Goal: Task Accomplishment & Management: Complete application form

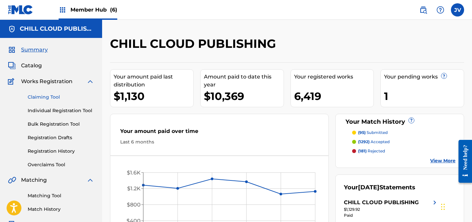
click at [46, 96] on link "Claiming Tool" at bounding box center [61, 97] width 67 height 7
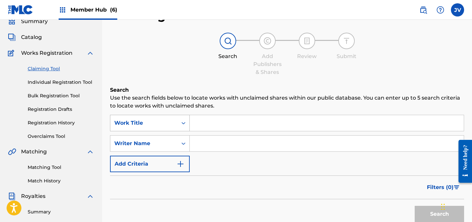
click at [134, 131] on div "Work Title" at bounding box center [150, 123] width 80 height 16
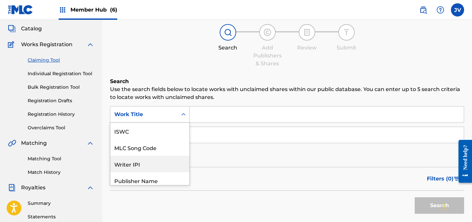
scroll to position [16, 0]
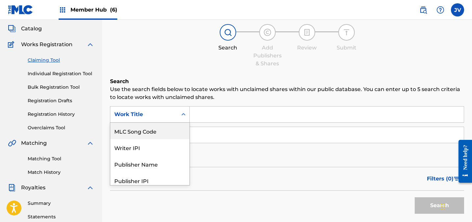
click at [131, 133] on div "MLC Song Code" at bounding box center [149, 131] width 79 height 16
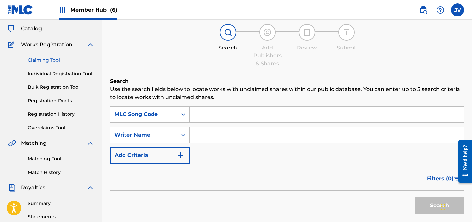
click at [198, 115] on input "Search Form" at bounding box center [327, 114] width 274 height 16
paste input "AD56IF"
type input "AD56IF"
click at [424, 203] on button "Search" at bounding box center [439, 205] width 49 height 16
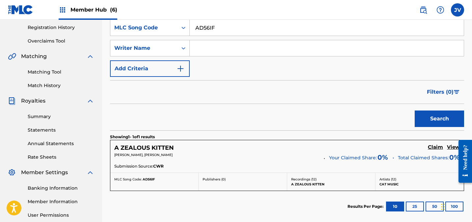
scroll to position [142, 0]
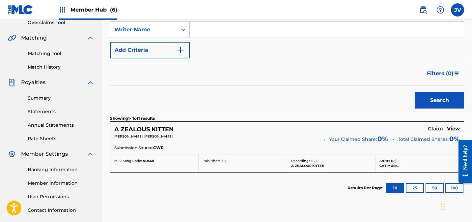
click at [435, 129] on h5 "Claim" at bounding box center [435, 129] width 15 height 6
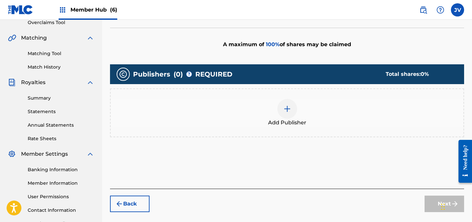
click at [289, 108] on img at bounding box center [287, 109] width 8 height 8
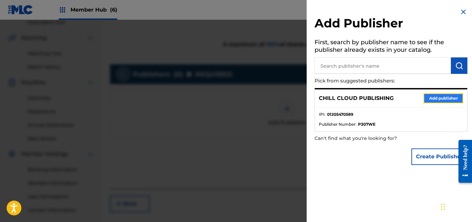
click at [436, 99] on button "Add publisher" at bounding box center [444, 98] width 40 height 10
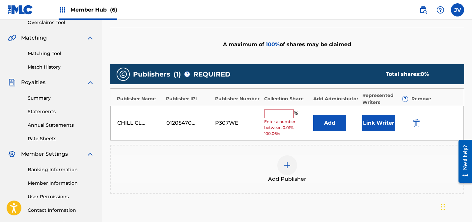
click at [278, 115] on input "text" at bounding box center [279, 113] width 30 height 9
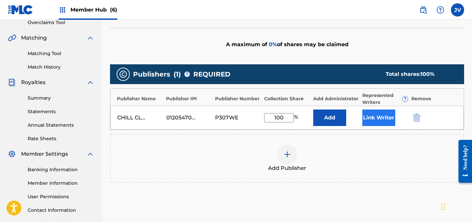
type input "100"
click at [379, 114] on button "Link Writer" at bounding box center [379, 117] width 33 height 16
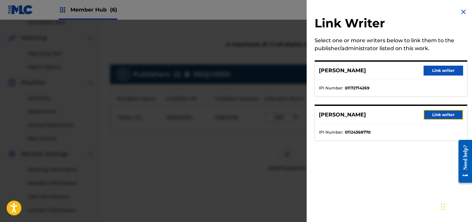
click at [441, 110] on button "Link writer" at bounding box center [444, 115] width 40 height 10
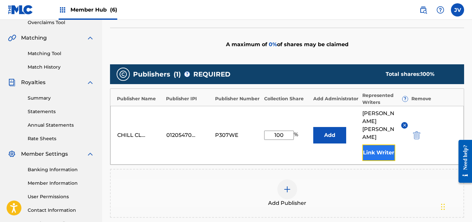
click at [381, 144] on button "Link Writer" at bounding box center [379, 152] width 33 height 16
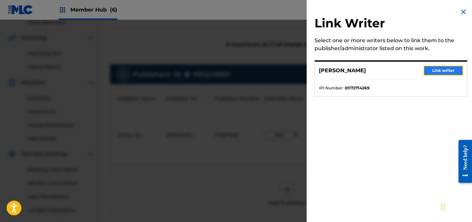
click at [437, 72] on button "Link writer" at bounding box center [444, 71] width 40 height 10
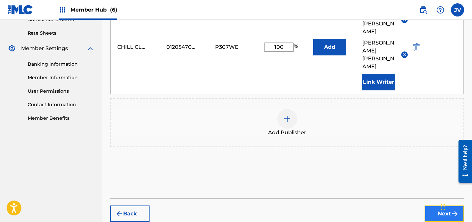
click at [436, 205] on button "Next" at bounding box center [445, 213] width 40 height 16
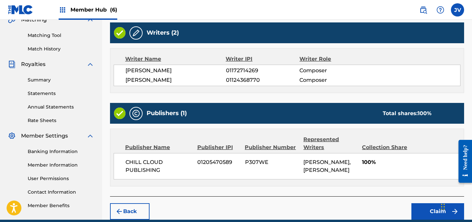
scroll to position [162, 0]
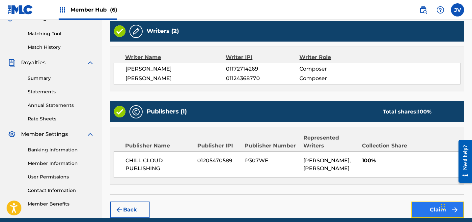
click at [425, 204] on button "Claim" at bounding box center [438, 209] width 53 height 16
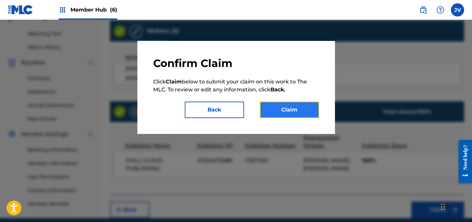
click at [295, 108] on button "Claim" at bounding box center [289, 110] width 59 height 16
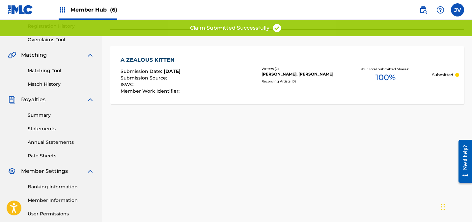
scroll to position [0, 0]
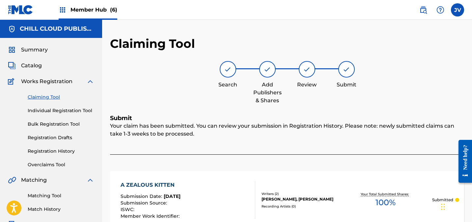
drag, startPoint x: 37, startPoint y: 97, endPoint x: 57, endPoint y: 96, distance: 20.1
click at [37, 97] on link "Claiming Tool" at bounding box center [61, 97] width 67 height 7
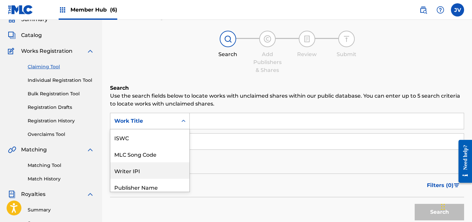
click at [167, 129] on div "Writer IPI, 3 of 7. 7 results available. Use Up and Down to choose options, pre…" at bounding box center [150, 121] width 80 height 16
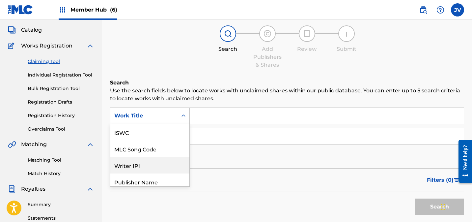
scroll to position [37, 0]
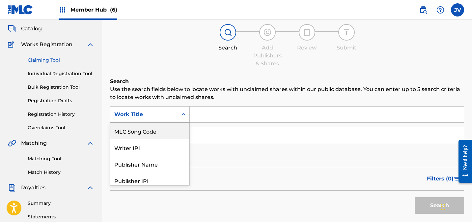
click at [166, 134] on div "MLC Song Code" at bounding box center [149, 131] width 79 height 16
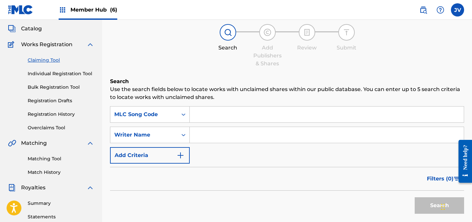
click at [224, 116] on input "Search Form" at bounding box center [327, 114] width 274 height 16
paste input "AD6DRU"
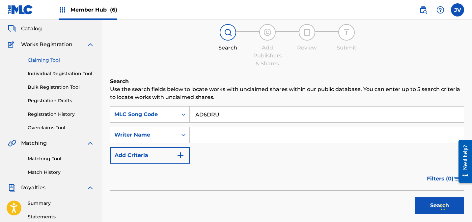
type input "AD6DRU"
click at [428, 206] on button "Search" at bounding box center [439, 205] width 49 height 16
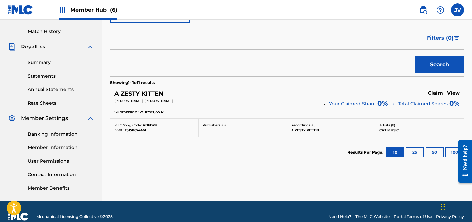
scroll to position [188, 0]
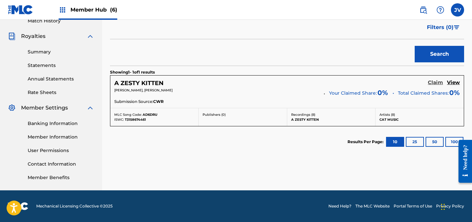
click at [431, 82] on h5 "Claim" at bounding box center [435, 82] width 15 height 6
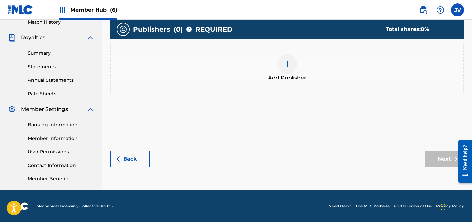
scroll to position [187, 0]
click at [284, 65] on img at bounding box center [287, 64] width 8 height 8
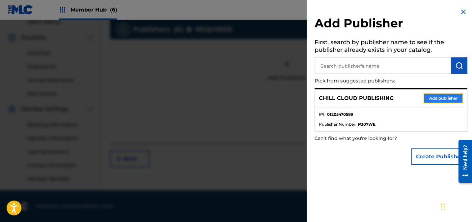
click at [456, 101] on button "Add publisher" at bounding box center [444, 98] width 40 height 10
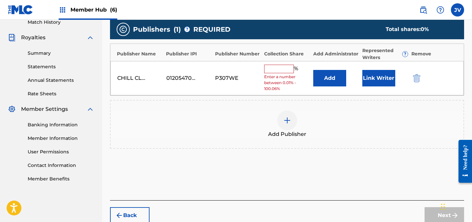
click at [280, 67] on input "text" at bounding box center [279, 69] width 30 height 9
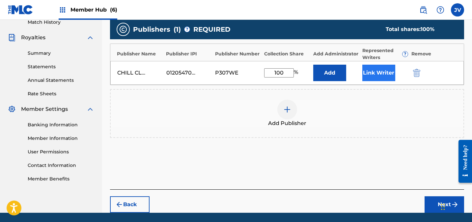
type input "100"
click at [387, 73] on button "Link Writer" at bounding box center [379, 73] width 33 height 16
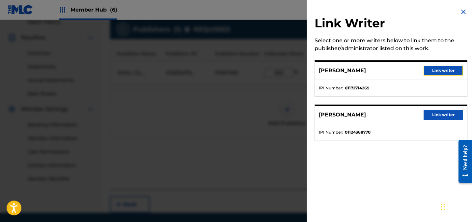
click at [443, 70] on button "Link writer" at bounding box center [444, 71] width 40 height 10
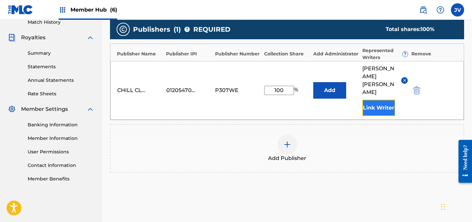
click at [379, 100] on button "Link Writer" at bounding box center [379, 108] width 33 height 16
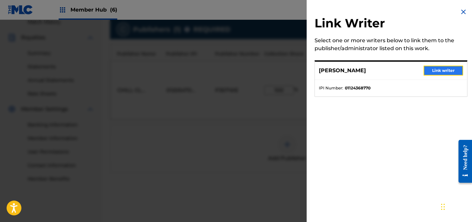
click at [435, 71] on button "Link writer" at bounding box center [444, 71] width 40 height 10
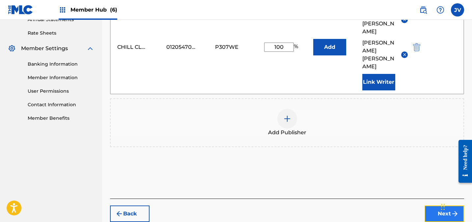
click at [440, 205] on button "Next" at bounding box center [445, 213] width 40 height 16
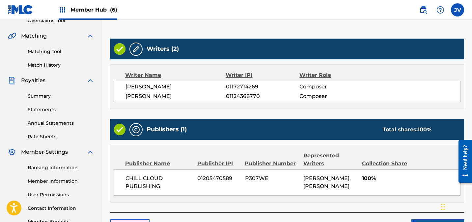
scroll to position [189, 0]
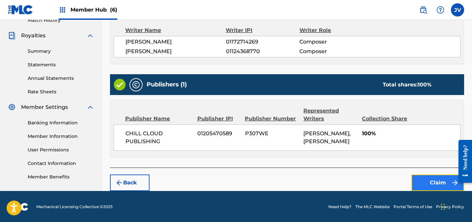
click at [435, 182] on button "Claim" at bounding box center [438, 182] width 53 height 16
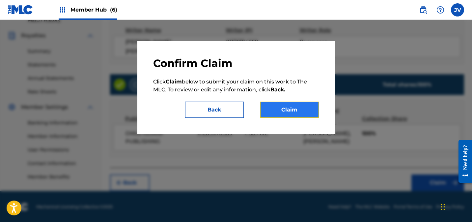
click at [291, 109] on button "Claim" at bounding box center [289, 110] width 59 height 16
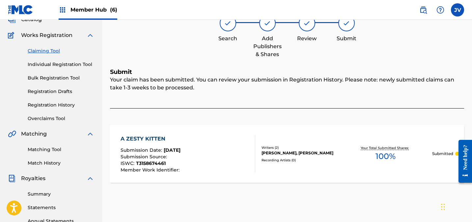
scroll to position [33, 0]
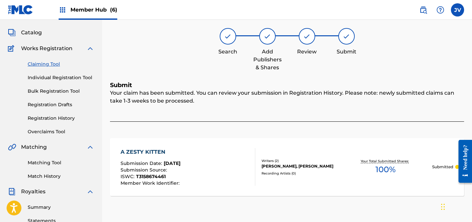
click at [44, 63] on link "Claiming Tool" at bounding box center [61, 64] width 67 height 7
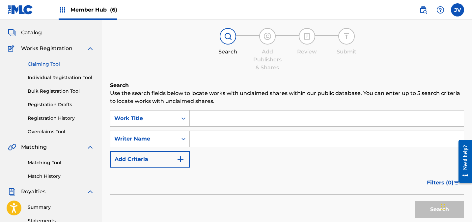
scroll to position [0, 0]
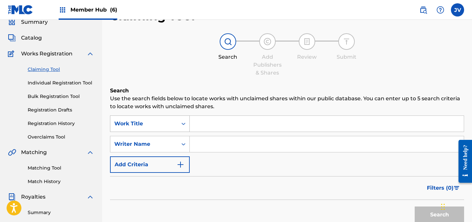
click at [131, 132] on div "Work Title" at bounding box center [150, 123] width 80 height 16
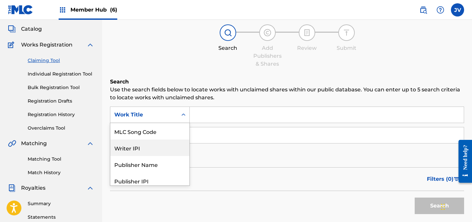
scroll to position [37, 0]
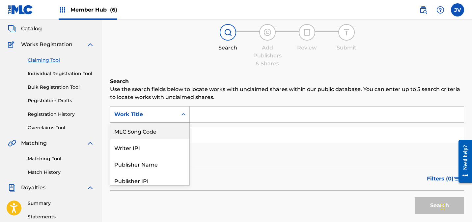
click at [132, 135] on div "MLC Song Code" at bounding box center [149, 131] width 79 height 16
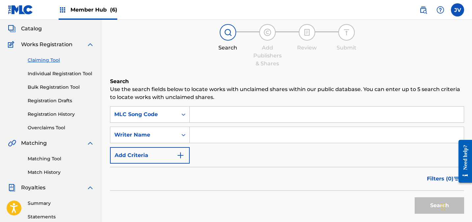
click at [200, 114] on input "Search Form" at bounding box center [327, 114] width 274 height 16
paste input "AD6LAJ"
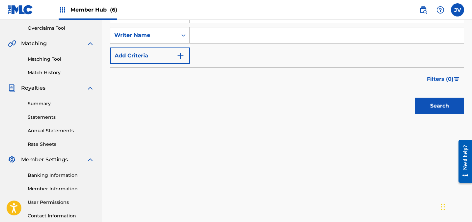
scroll to position [187, 0]
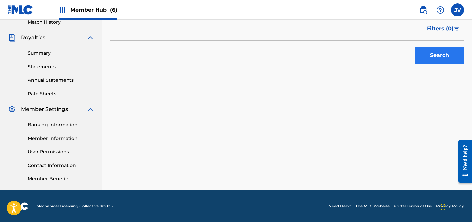
type input "AD6LAJ"
click at [437, 52] on button "Search" at bounding box center [439, 55] width 49 height 16
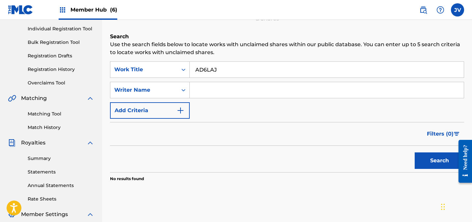
scroll to position [74, 0]
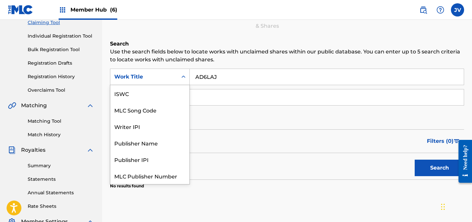
click at [135, 79] on div "Work Title" at bounding box center [143, 77] width 59 height 8
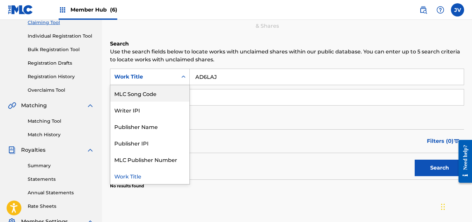
click at [134, 94] on div "MLC Song Code" at bounding box center [149, 93] width 79 height 16
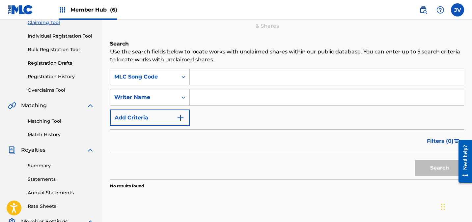
click at [201, 82] on input "Search Form" at bounding box center [327, 77] width 274 height 16
paste input "AD6LAJ"
type input "AD6LAJ"
click at [434, 166] on button "Search" at bounding box center [439, 168] width 49 height 16
click at [166, 75] on div "MLC Song Code" at bounding box center [143, 77] width 59 height 8
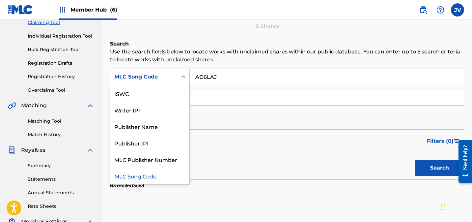
click at [141, 172] on div "MLC Song Code" at bounding box center [149, 175] width 79 height 16
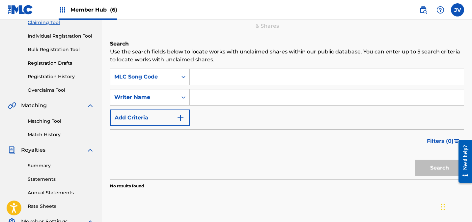
click at [206, 82] on input "Search Form" at bounding box center [327, 77] width 274 height 16
paste input "AD56I4"
type input "AD56I4"
click at [444, 170] on button "Search" at bounding box center [439, 168] width 49 height 16
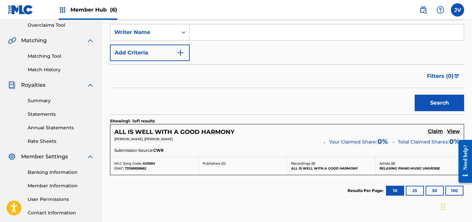
scroll to position [140, 0]
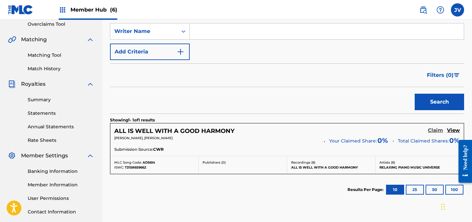
click at [434, 129] on h5 "Claim" at bounding box center [435, 130] width 15 height 6
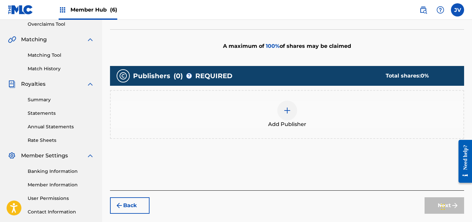
click at [292, 106] on div at bounding box center [287, 111] width 20 height 20
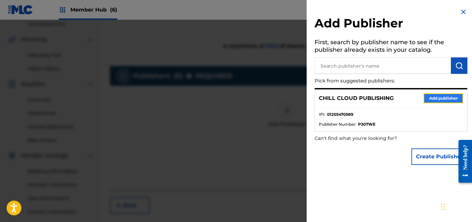
click at [442, 97] on button "Add publisher" at bounding box center [444, 98] width 40 height 10
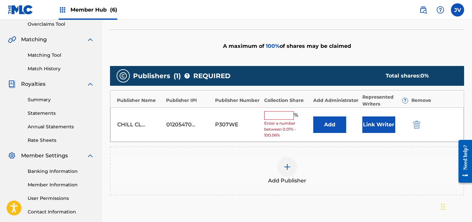
click at [278, 116] on input "text" at bounding box center [279, 115] width 30 height 9
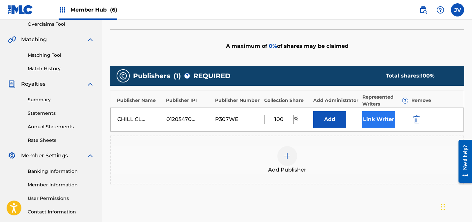
type input "100"
click at [370, 113] on button "Link Writer" at bounding box center [379, 119] width 33 height 16
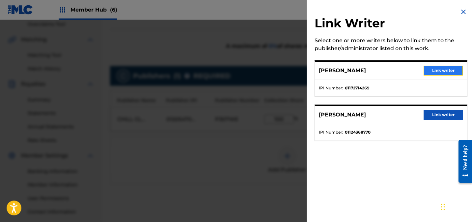
click at [435, 75] on button "Link writer" at bounding box center [444, 71] width 40 height 10
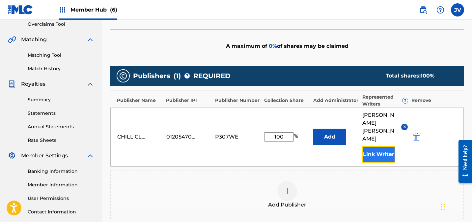
click at [368, 146] on button "Link Writer" at bounding box center [379, 154] width 33 height 16
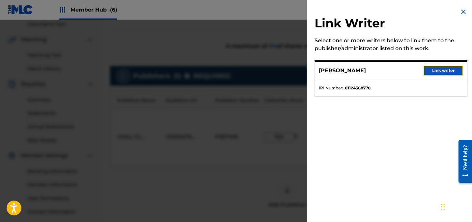
click at [442, 73] on button "Link writer" at bounding box center [444, 71] width 40 height 10
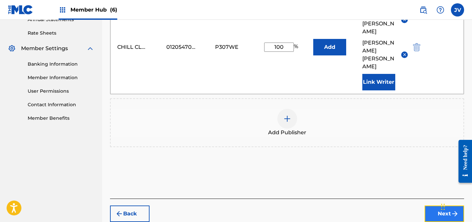
click at [439, 205] on button "Next" at bounding box center [445, 213] width 40 height 16
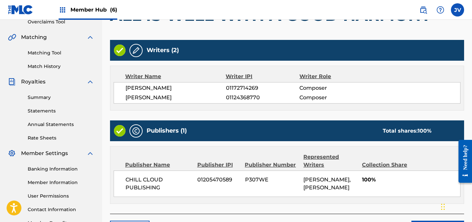
scroll to position [167, 0]
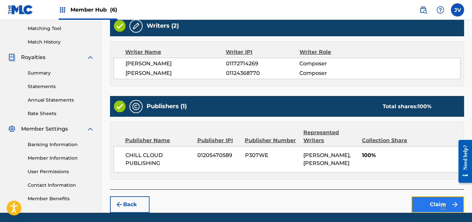
click at [427, 202] on button "Claim" at bounding box center [438, 204] width 53 height 16
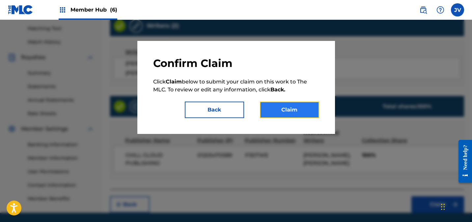
click at [300, 107] on button "Claim" at bounding box center [289, 110] width 59 height 16
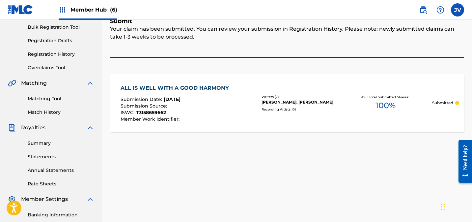
scroll to position [0, 0]
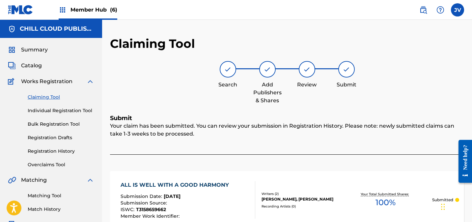
click at [45, 97] on link "Claiming Tool" at bounding box center [61, 97] width 67 height 7
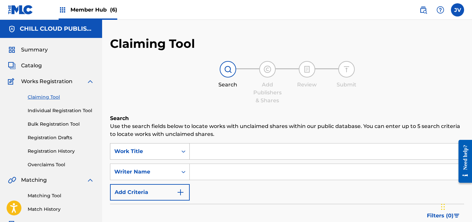
click at [145, 154] on div "Work Title" at bounding box center [150, 151] width 80 height 16
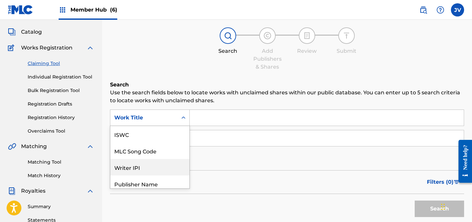
scroll to position [37, 0]
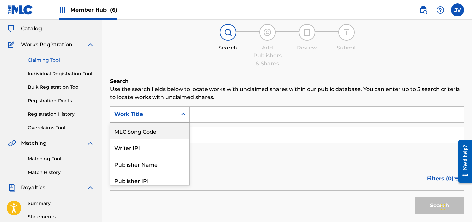
click at [140, 134] on div "MLC Song Code" at bounding box center [149, 131] width 79 height 16
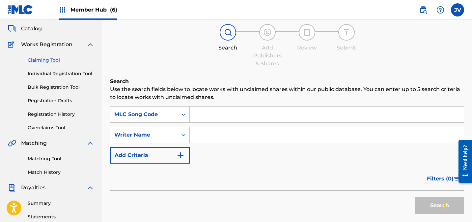
click at [204, 115] on input "Search Form" at bounding box center [327, 114] width 274 height 16
paste input "AD6KU0"
type input "AD6KU0"
click at [423, 206] on button "Search" at bounding box center [439, 205] width 49 height 16
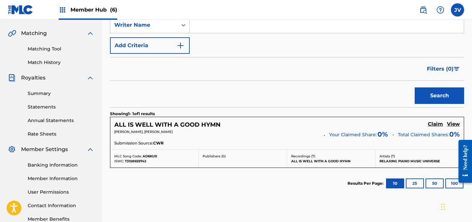
scroll to position [146, 0]
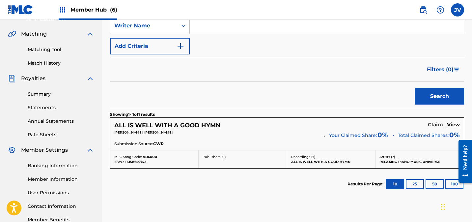
click at [437, 124] on h5 "Claim" at bounding box center [435, 125] width 15 height 6
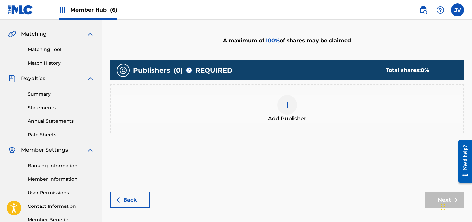
click at [288, 108] on img at bounding box center [287, 105] width 8 height 8
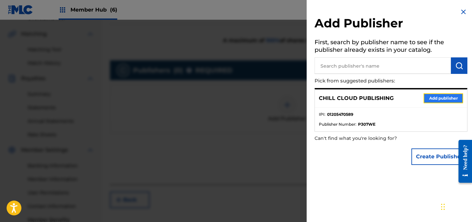
click at [449, 98] on button "Add publisher" at bounding box center [444, 98] width 40 height 10
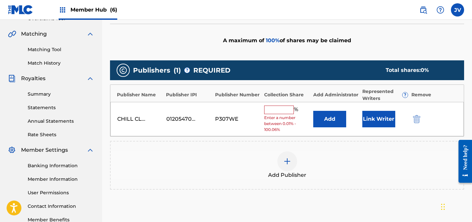
drag, startPoint x: 277, startPoint y: 107, endPoint x: 289, endPoint y: 107, distance: 11.5
click at [277, 107] on input "text" at bounding box center [279, 109] width 30 height 9
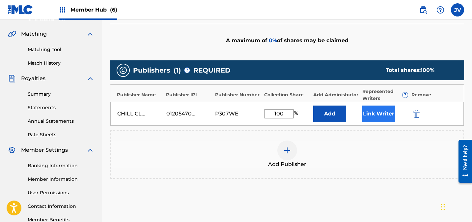
type input "100"
click at [377, 110] on button "Link Writer" at bounding box center [379, 113] width 33 height 16
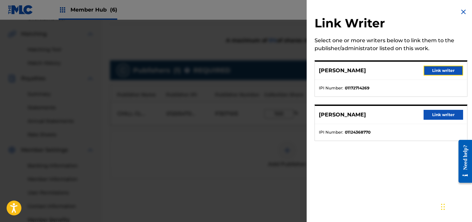
click at [441, 70] on button "Link writer" at bounding box center [444, 71] width 40 height 10
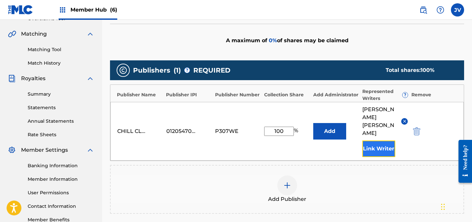
click at [378, 140] on button "Link Writer" at bounding box center [379, 148] width 33 height 16
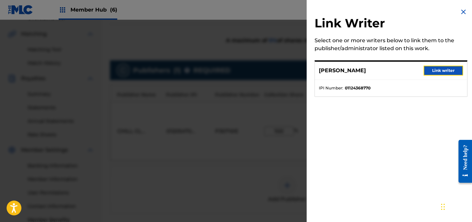
click at [447, 73] on button "Link writer" at bounding box center [444, 71] width 40 height 10
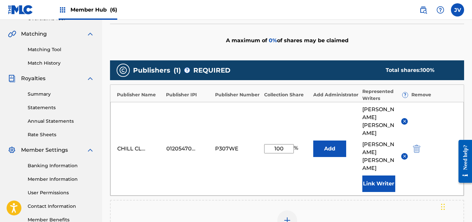
scroll to position [206, 0]
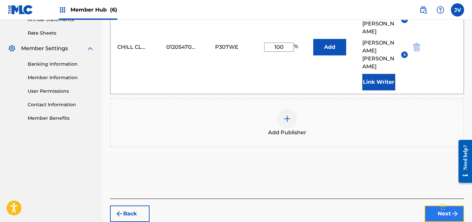
click at [431, 205] on button "Next" at bounding box center [445, 213] width 40 height 16
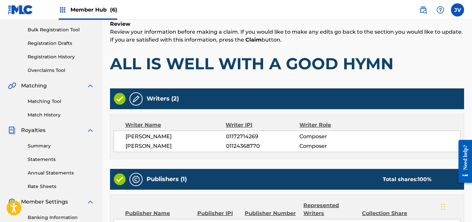
scroll to position [189, 0]
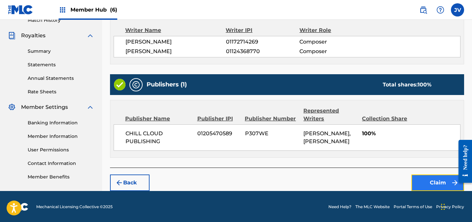
click at [431, 180] on button "Claim" at bounding box center [438, 182] width 53 height 16
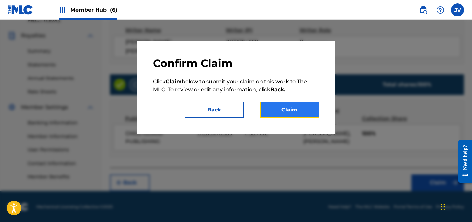
click at [293, 108] on button "Claim" at bounding box center [289, 110] width 59 height 16
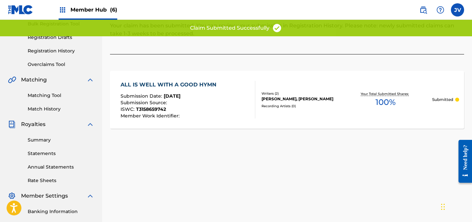
scroll to position [0, 0]
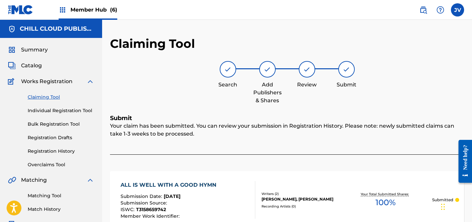
click at [45, 97] on link "Claiming Tool" at bounding box center [61, 97] width 67 height 7
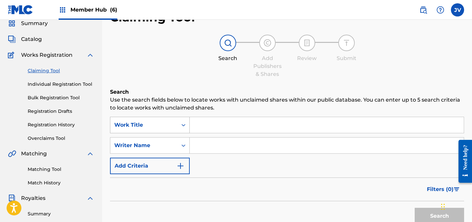
click at [148, 133] on div "Work Title" at bounding box center [150, 125] width 80 height 16
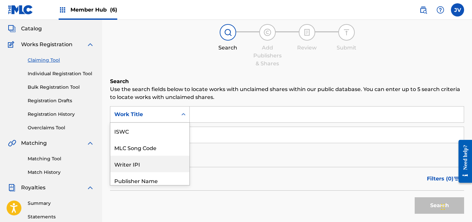
scroll to position [16, 0]
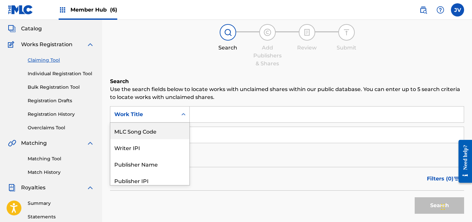
click at [136, 135] on div "MLC Song Code" at bounding box center [149, 131] width 79 height 16
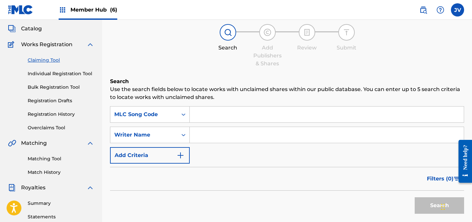
click at [206, 117] on input "Search Form" at bounding box center [327, 114] width 274 height 16
paste input "AD6R5Y"
type input "AD6R5Y"
click at [422, 200] on button "Search" at bounding box center [439, 205] width 49 height 16
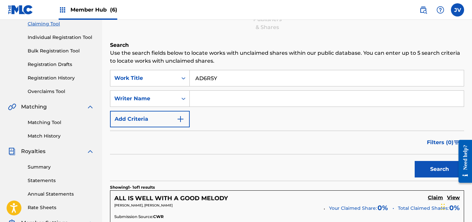
scroll to position [84, 0]
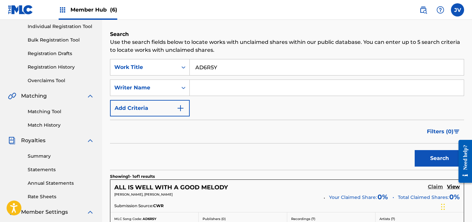
click at [437, 189] on h5 "Claim" at bounding box center [435, 187] width 15 height 6
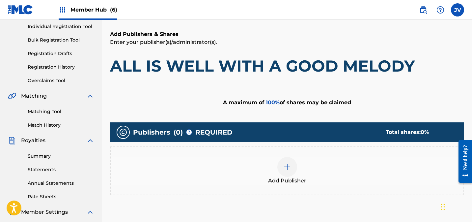
click at [280, 166] on div at bounding box center [287, 167] width 20 height 20
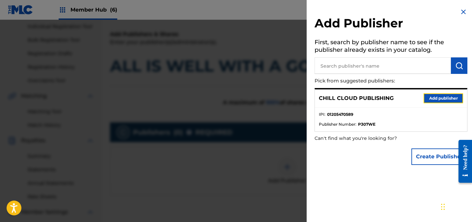
click at [445, 98] on button "Add publisher" at bounding box center [444, 98] width 40 height 10
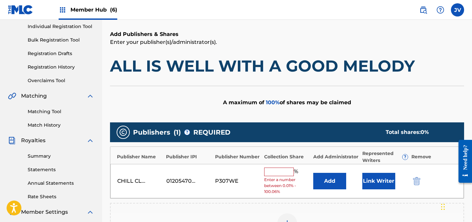
click at [276, 172] on input "text" at bounding box center [279, 171] width 30 height 9
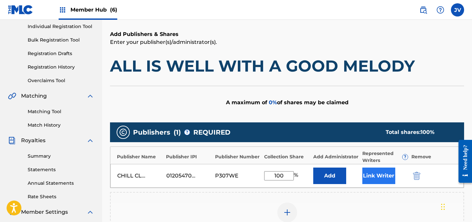
type input "100"
click at [393, 181] on button "Link Writer" at bounding box center [379, 175] width 33 height 16
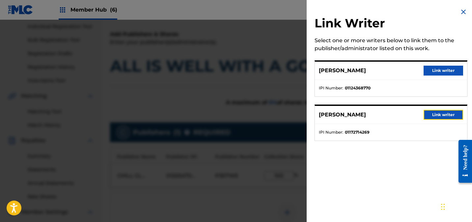
click at [449, 113] on button "Link writer" at bounding box center [444, 115] width 40 height 10
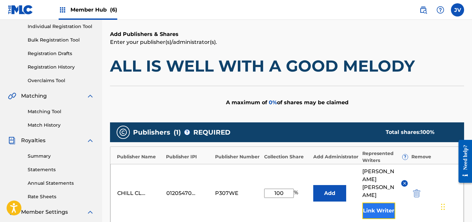
click at [378, 202] on button "Link Writer" at bounding box center [379, 210] width 33 height 16
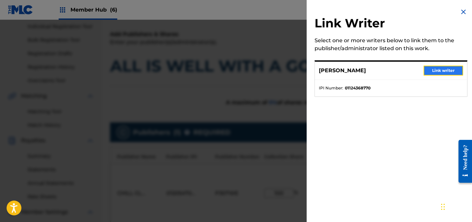
click at [436, 72] on button "Link writer" at bounding box center [444, 71] width 40 height 10
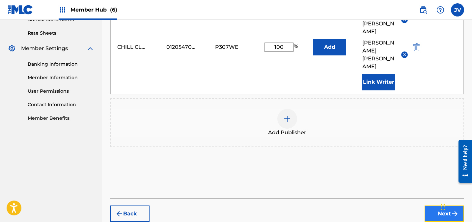
click at [440, 205] on button "Next" at bounding box center [445, 213] width 40 height 16
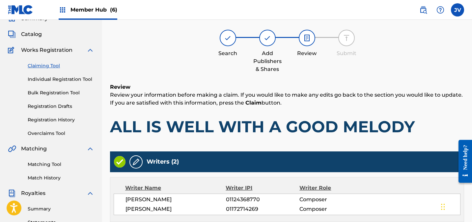
scroll to position [189, 0]
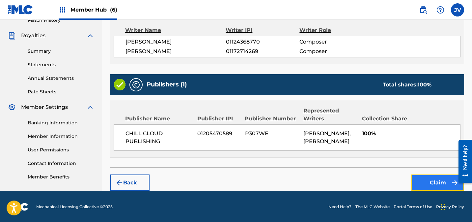
click at [440, 184] on button "Claim" at bounding box center [438, 182] width 53 height 16
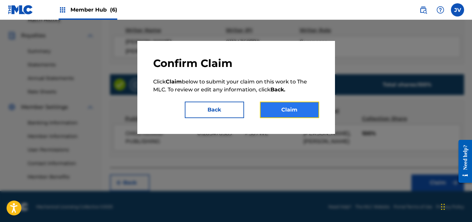
click at [301, 111] on button "Claim" at bounding box center [289, 110] width 59 height 16
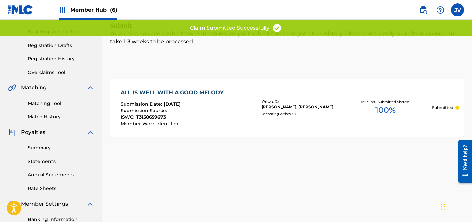
scroll to position [0, 0]
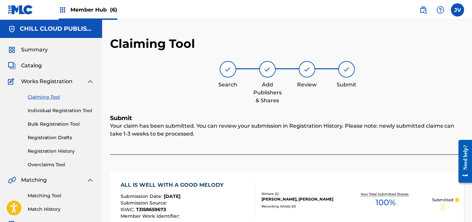
click at [40, 97] on link "Claiming Tool" at bounding box center [61, 97] width 67 height 7
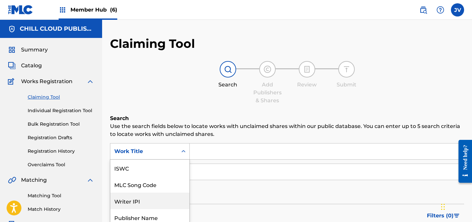
click at [142, 152] on div "Writer IPI, 3 of 7. 7 results available. Use Up and Down to choose options, pre…" at bounding box center [150, 151] width 80 height 16
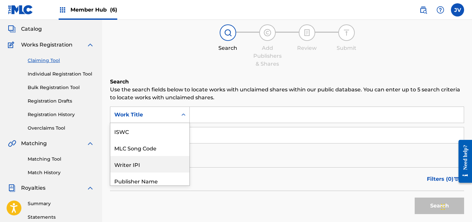
scroll to position [16, 0]
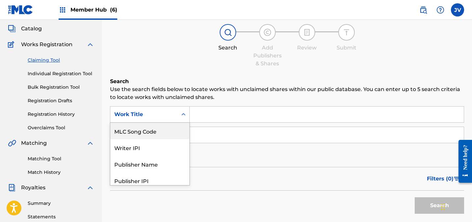
click at [144, 130] on div "MLC Song Code" at bounding box center [149, 131] width 79 height 16
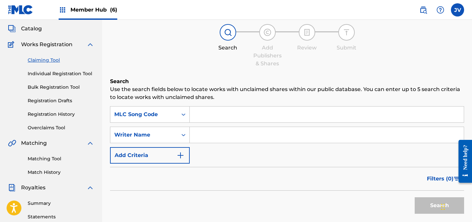
click at [220, 119] on input "Search Form" at bounding box center [327, 114] width 274 height 16
paste input "AD6KYJ"
type input "AD6KYJ"
click at [422, 202] on button "Search" at bounding box center [439, 205] width 49 height 16
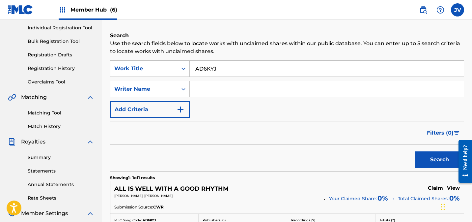
scroll to position [76, 0]
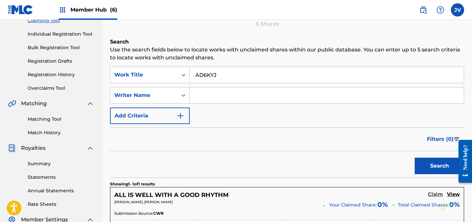
click at [435, 196] on h5 "Claim" at bounding box center [435, 194] width 15 height 6
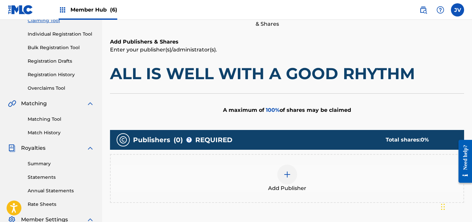
click at [286, 172] on img at bounding box center [287, 174] width 8 height 8
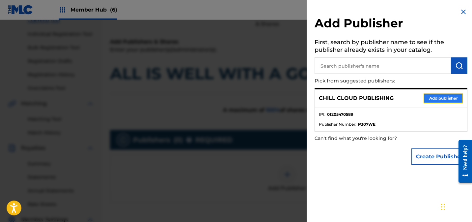
click at [441, 98] on button "Add publisher" at bounding box center [444, 98] width 40 height 10
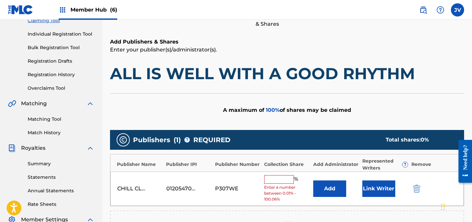
click at [281, 179] on input "text" at bounding box center [279, 179] width 30 height 9
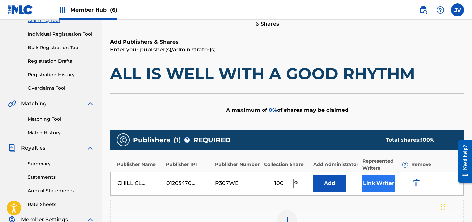
type input "100"
click at [374, 183] on button "Link Writer" at bounding box center [379, 183] width 33 height 16
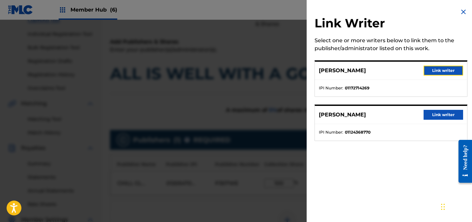
drag, startPoint x: 435, startPoint y: 68, endPoint x: 438, endPoint y: 78, distance: 10.7
click at [435, 68] on button "Link writer" at bounding box center [444, 71] width 40 height 10
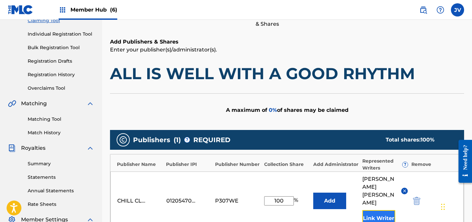
click at [380, 210] on button "Link Writer" at bounding box center [379, 218] width 33 height 16
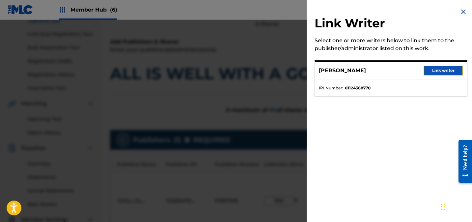
click at [447, 66] on button "Link writer" at bounding box center [444, 71] width 40 height 10
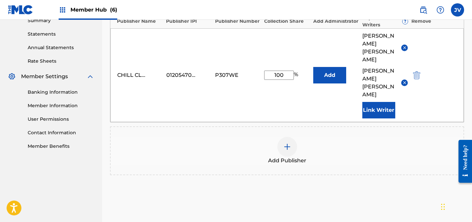
scroll to position [233, 0]
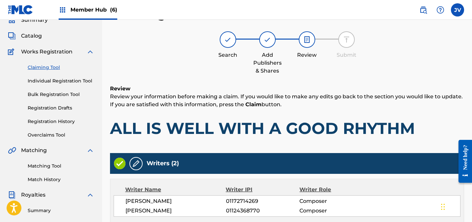
scroll to position [189, 0]
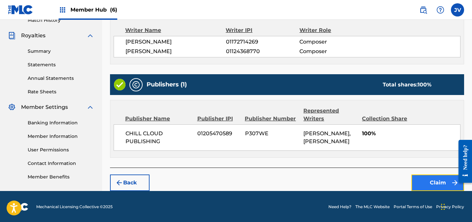
click at [433, 181] on button "Claim" at bounding box center [438, 182] width 53 height 16
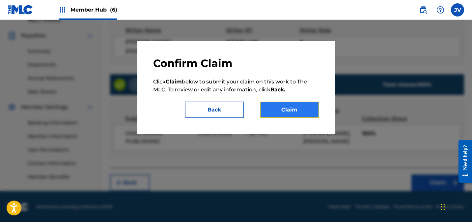
click at [287, 110] on button "Claim" at bounding box center [289, 110] width 59 height 16
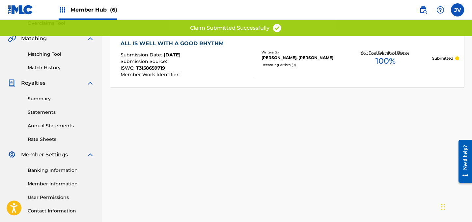
scroll to position [0, 0]
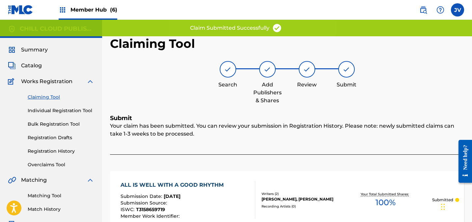
drag, startPoint x: 43, startPoint y: 98, endPoint x: 46, endPoint y: 98, distance: 3.6
click at [43, 98] on link "Claiming Tool" at bounding box center [61, 97] width 67 height 7
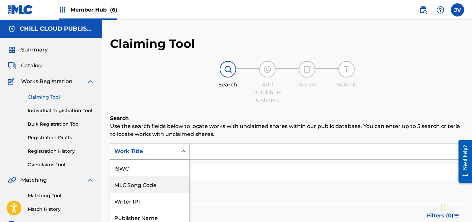
scroll to position [28, 0]
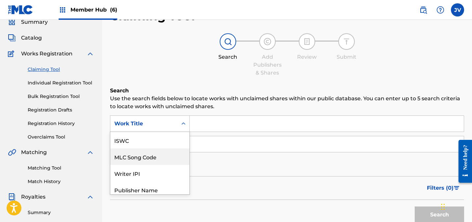
click at [145, 132] on div "MLC Song Code, 2 of 7. 7 results available. Use Up and Down to choose options, …" at bounding box center [150, 123] width 80 height 16
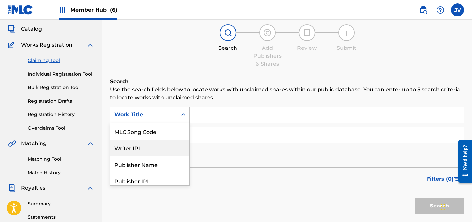
scroll to position [37, 0]
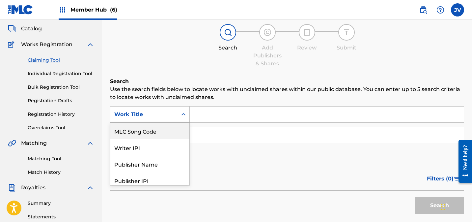
click at [141, 135] on div "MLC Song Code" at bounding box center [149, 131] width 79 height 16
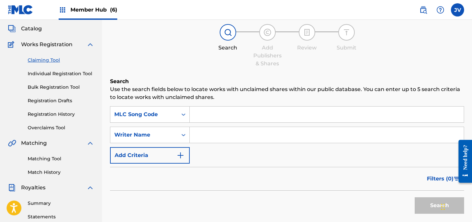
click at [223, 112] on input "Search Form" at bounding box center [327, 114] width 274 height 16
paste input "AD6R5O"
type input "AD6R5O"
click at [424, 203] on button "Search" at bounding box center [439, 205] width 49 height 16
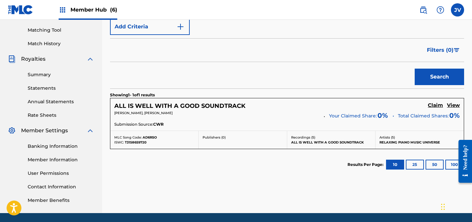
scroll to position [173, 0]
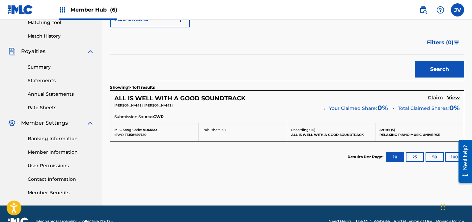
click at [433, 97] on h5 "Claim" at bounding box center [435, 98] width 15 height 6
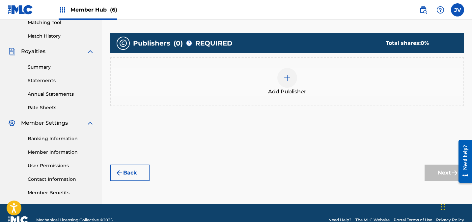
click at [287, 76] on img at bounding box center [287, 78] width 8 height 8
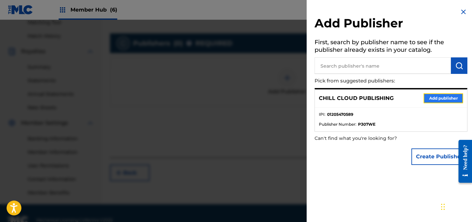
click at [445, 99] on button "Add publisher" at bounding box center [444, 98] width 40 height 10
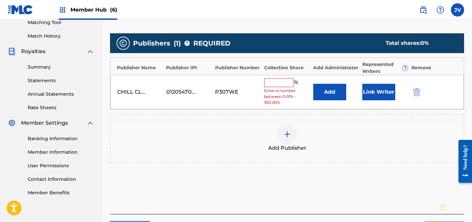
click at [292, 84] on input "text" at bounding box center [279, 82] width 30 height 9
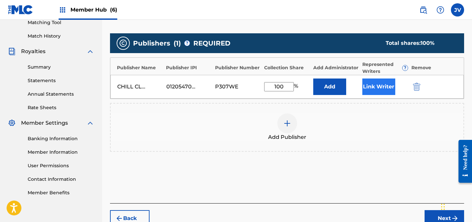
type input "100"
click at [377, 87] on button "Link Writer" at bounding box center [379, 86] width 33 height 16
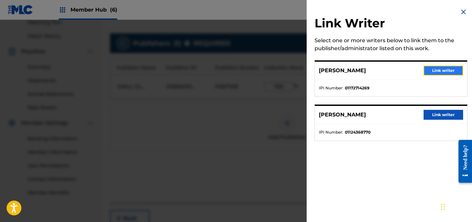
click at [438, 73] on button "Link writer" at bounding box center [444, 71] width 40 height 10
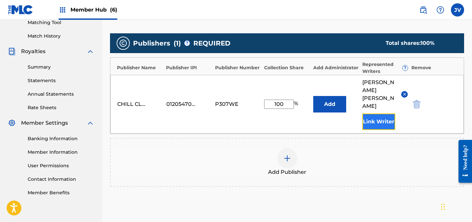
click at [373, 113] on button "Link Writer" at bounding box center [379, 121] width 33 height 16
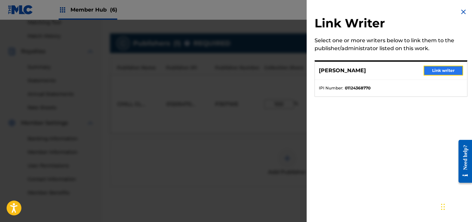
click at [451, 70] on button "Link writer" at bounding box center [444, 71] width 40 height 10
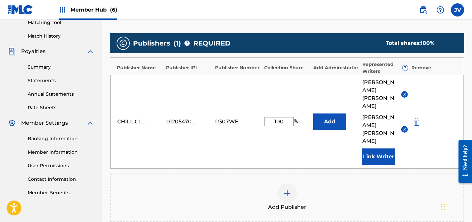
scroll to position [247, 0]
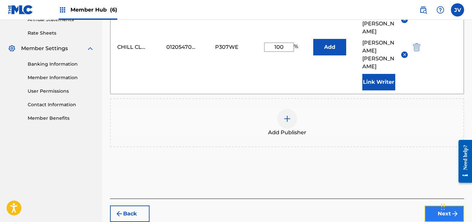
click at [443, 205] on button "Next" at bounding box center [445, 213] width 40 height 16
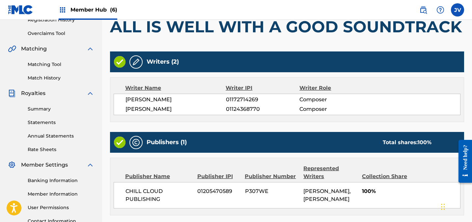
scroll to position [189, 0]
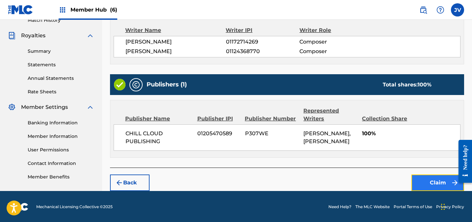
click at [431, 180] on button "Claim" at bounding box center [438, 182] width 53 height 16
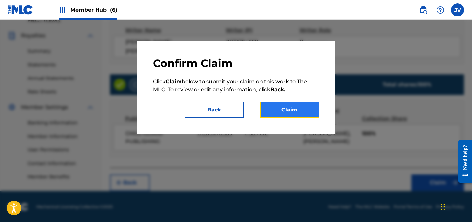
click at [287, 105] on button "Claim" at bounding box center [289, 110] width 59 height 16
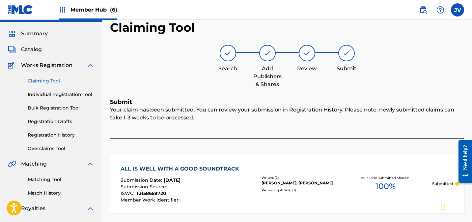
scroll to position [0, 0]
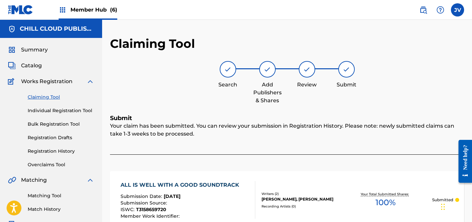
click at [38, 97] on link "Claiming Tool" at bounding box center [61, 97] width 67 height 7
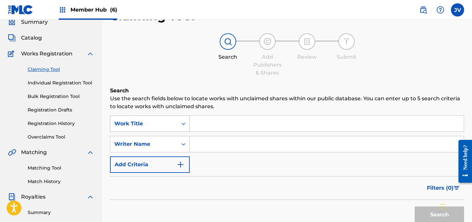
click at [135, 132] on div "Work Title" at bounding box center [150, 123] width 80 height 16
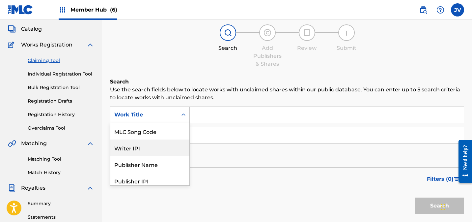
scroll to position [37, 0]
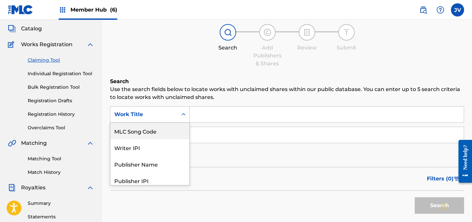
click at [132, 136] on div "MLC Song Code" at bounding box center [149, 131] width 79 height 16
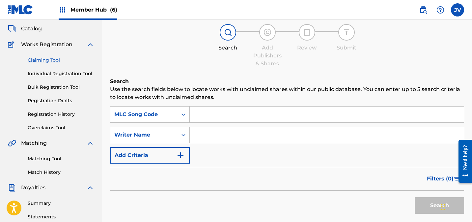
click at [385, 116] on input "Search Form" at bounding box center [327, 114] width 274 height 16
paste input "AD6SBC"
type input "AD6SBC"
drag, startPoint x: 430, startPoint y: 205, endPoint x: 426, endPoint y: 203, distance: 4.9
click at [430, 205] on button "Search" at bounding box center [439, 205] width 49 height 16
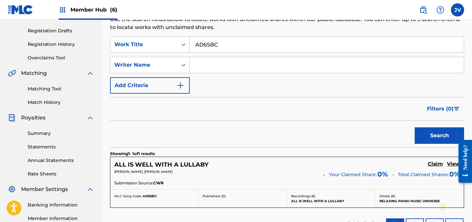
scroll to position [124, 0]
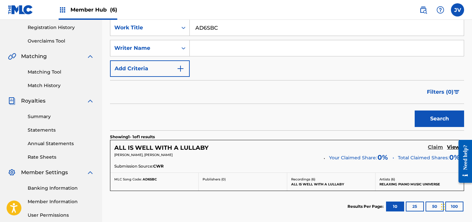
click at [437, 147] on h5 "Claim" at bounding box center [435, 147] width 15 height 6
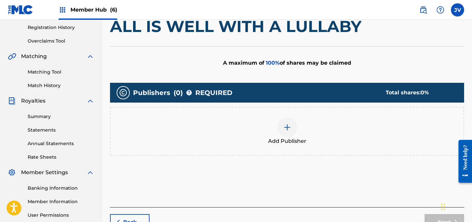
click at [291, 126] on img at bounding box center [287, 127] width 8 height 8
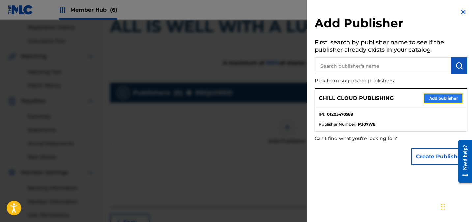
click at [447, 98] on button "Add publisher" at bounding box center [444, 98] width 40 height 10
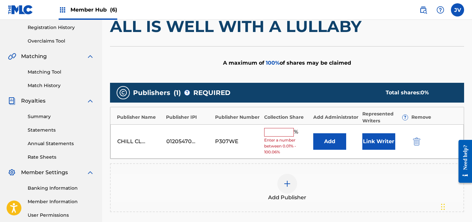
drag, startPoint x: 283, startPoint y: 133, endPoint x: 302, endPoint y: 130, distance: 19.1
click at [283, 133] on input "text" at bounding box center [279, 132] width 30 height 9
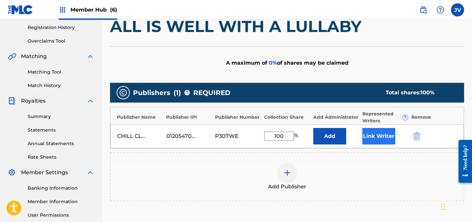
type input "100"
click at [393, 135] on button "Link Writer" at bounding box center [379, 136] width 33 height 16
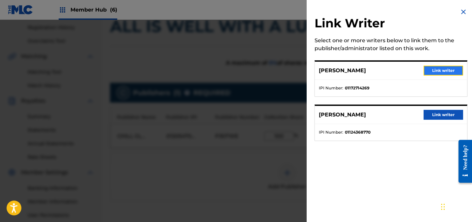
click at [437, 70] on button "Link writer" at bounding box center [444, 71] width 40 height 10
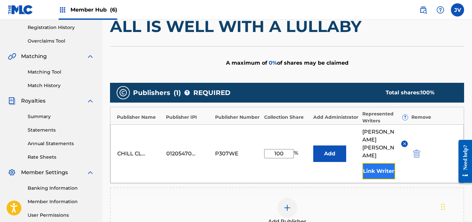
click at [383, 163] on button "Link Writer" at bounding box center [379, 171] width 33 height 16
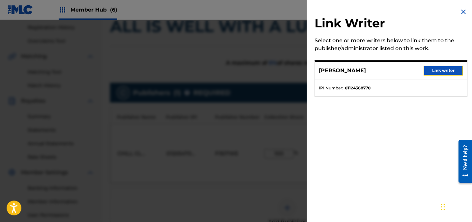
click at [448, 69] on button "Link writer" at bounding box center [444, 71] width 40 height 10
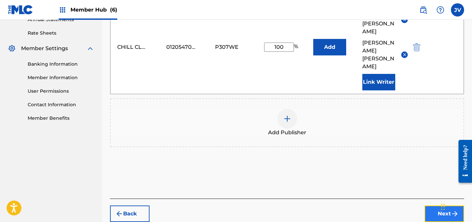
click at [434, 205] on button "Next" at bounding box center [445, 213] width 40 height 16
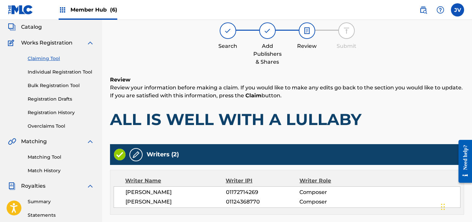
scroll to position [189, 0]
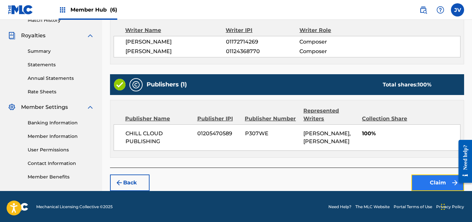
click at [431, 186] on button "Claim" at bounding box center [438, 182] width 53 height 16
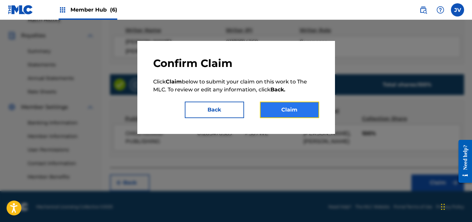
click at [289, 103] on button "Claim" at bounding box center [289, 110] width 59 height 16
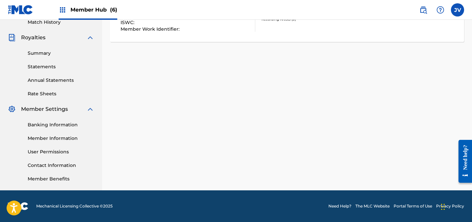
scroll to position [0, 0]
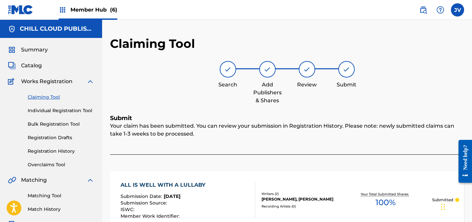
click at [38, 96] on link "Claiming Tool" at bounding box center [61, 97] width 67 height 7
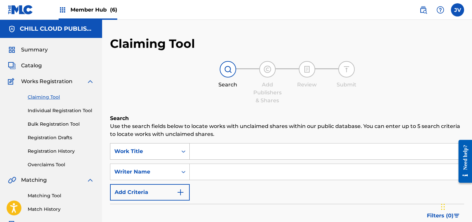
click at [117, 149] on div "Work Title" at bounding box center [150, 151] width 80 height 16
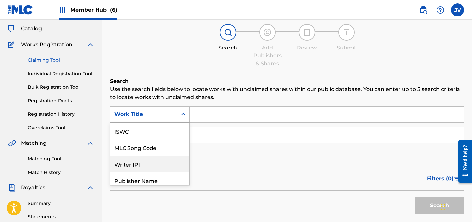
scroll to position [16, 0]
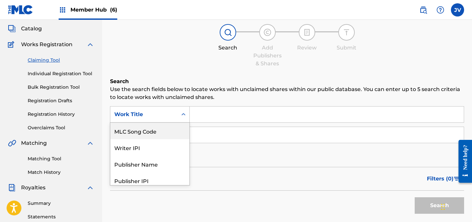
click at [131, 132] on div "MLC Song Code" at bounding box center [149, 131] width 79 height 16
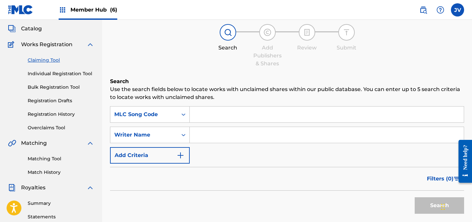
click at [202, 116] on input "Search Form" at bounding box center [327, 114] width 274 height 16
paste input "EC3J2G"
type input "EC3J2G"
click at [431, 207] on button "Search" at bounding box center [439, 205] width 49 height 16
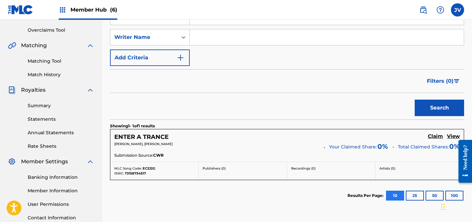
scroll to position [131, 0]
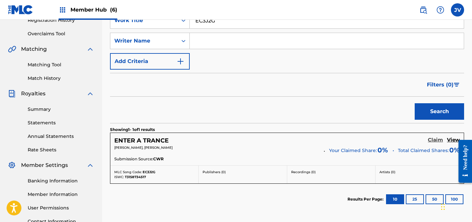
click at [433, 141] on h5 "Claim" at bounding box center [435, 140] width 15 height 6
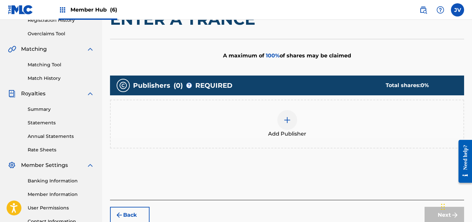
click at [287, 119] on img at bounding box center [287, 120] width 8 height 8
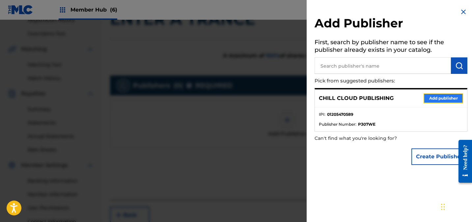
click at [452, 97] on button "Add publisher" at bounding box center [444, 98] width 40 height 10
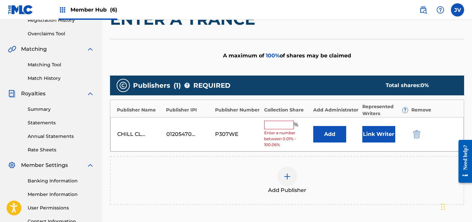
click at [285, 126] on input "text" at bounding box center [279, 125] width 30 height 9
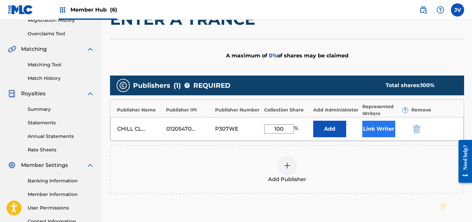
type input "100"
click at [377, 123] on button "Link Writer" at bounding box center [379, 129] width 33 height 16
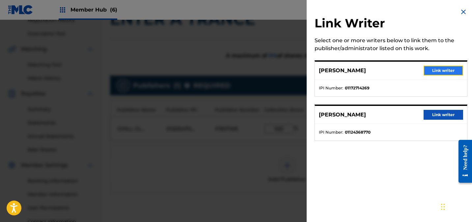
click at [437, 70] on button "Link writer" at bounding box center [444, 71] width 40 height 10
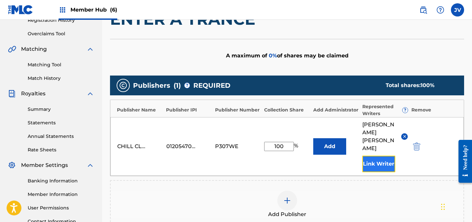
click at [378, 156] on button "Link Writer" at bounding box center [379, 164] width 33 height 16
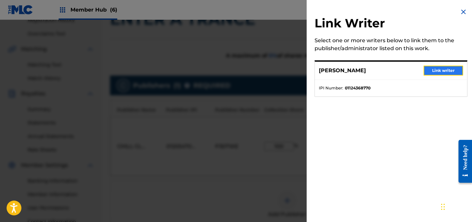
click at [437, 69] on button "Link writer" at bounding box center [444, 71] width 40 height 10
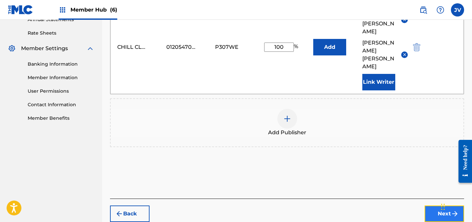
click at [441, 205] on button "Next" at bounding box center [445, 213] width 40 height 16
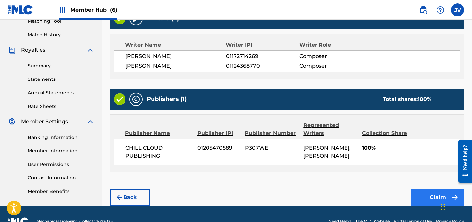
scroll to position [189, 0]
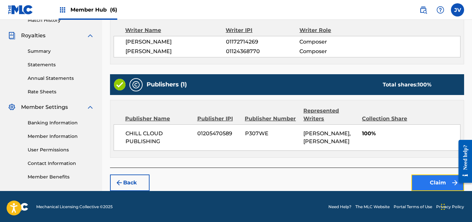
click at [434, 177] on button "Claim" at bounding box center [438, 182] width 53 height 16
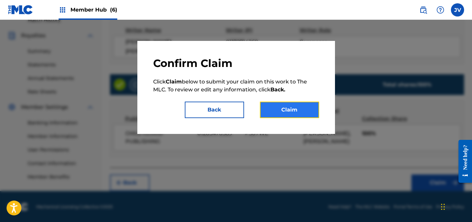
click at [300, 112] on button "Claim" at bounding box center [289, 110] width 59 height 16
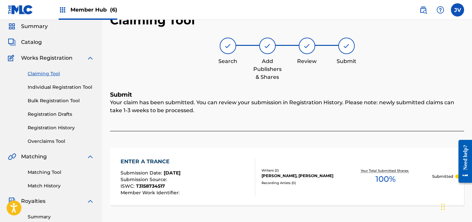
scroll to position [0, 0]
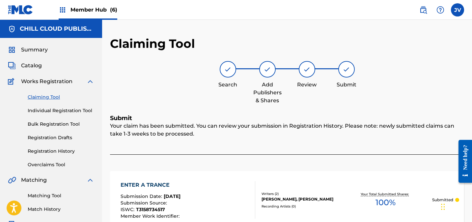
click at [51, 96] on link "Claiming Tool" at bounding box center [61, 97] width 67 height 7
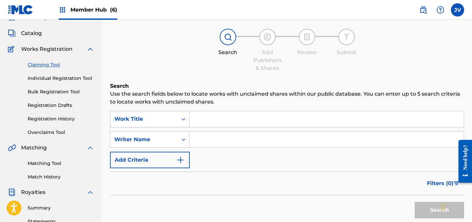
click at [125, 127] on div "Work Title" at bounding box center [150, 119] width 80 height 16
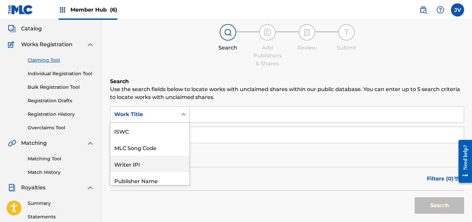
scroll to position [16, 0]
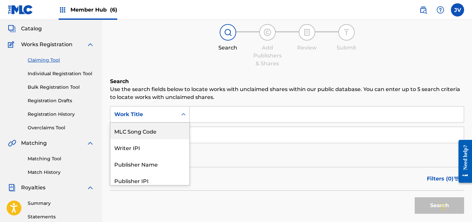
click at [129, 131] on div "MLC Song Code" at bounding box center [149, 131] width 79 height 16
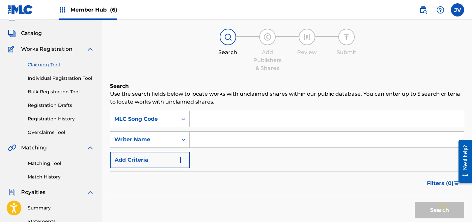
click at [200, 120] on input "Search Form" at bounding box center [327, 119] width 274 height 16
paste input "TA5KEP"
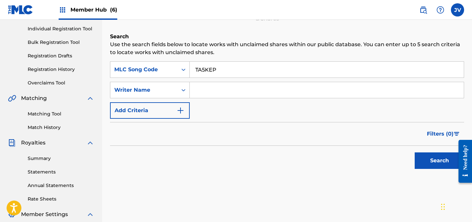
scroll to position [83, 0]
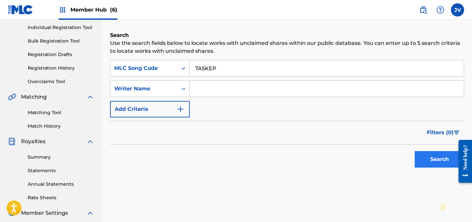
type input "TA5KEP"
click at [435, 161] on button "Search" at bounding box center [439, 159] width 49 height 16
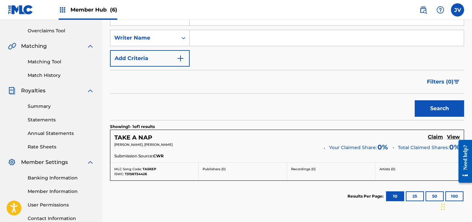
scroll to position [155, 0]
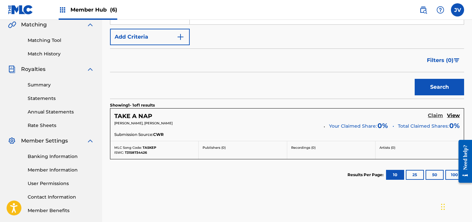
click at [435, 116] on h5 "Claim" at bounding box center [435, 115] width 15 height 6
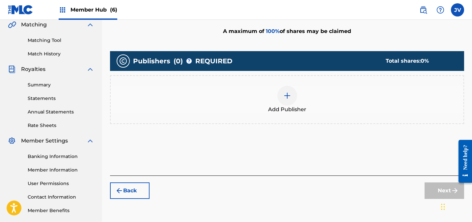
click at [286, 95] on img at bounding box center [287, 96] width 8 height 8
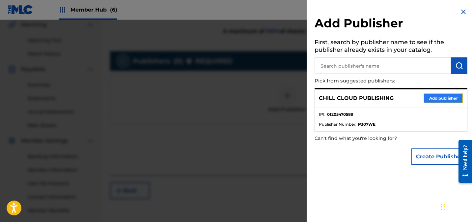
click at [435, 98] on button "Add publisher" at bounding box center [444, 98] width 40 height 10
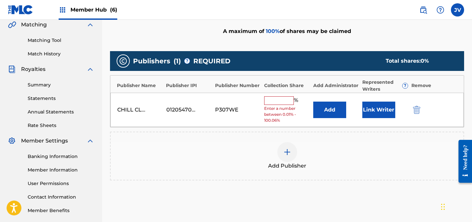
click at [292, 97] on input "text" at bounding box center [279, 100] width 30 height 9
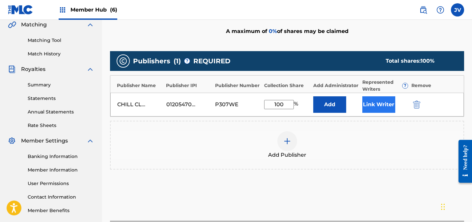
type input "100"
click at [373, 102] on button "Link Writer" at bounding box center [379, 104] width 33 height 16
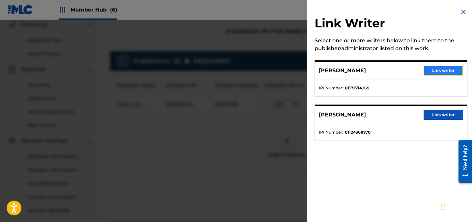
click at [442, 70] on button "Link writer" at bounding box center [444, 71] width 40 height 10
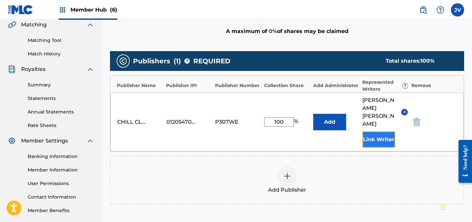
click at [388, 131] on button "Link Writer" at bounding box center [379, 139] width 33 height 16
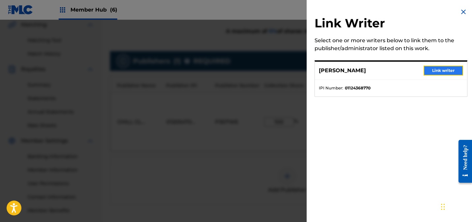
click at [440, 71] on button "Link writer" at bounding box center [444, 71] width 40 height 10
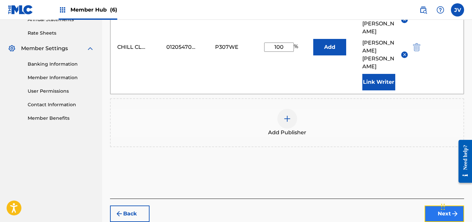
click at [442, 205] on button "Next" at bounding box center [445, 213] width 40 height 16
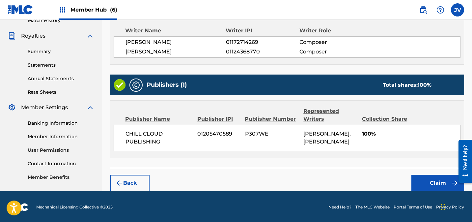
scroll to position [189, 0]
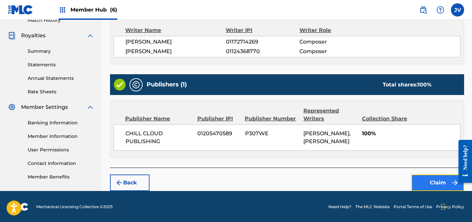
click at [432, 183] on button "Claim" at bounding box center [438, 182] width 53 height 16
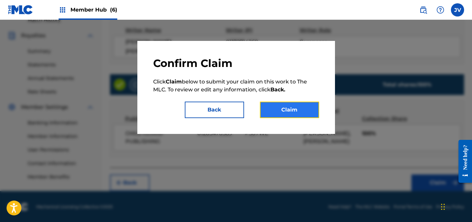
click at [317, 112] on button "Claim" at bounding box center [289, 110] width 59 height 16
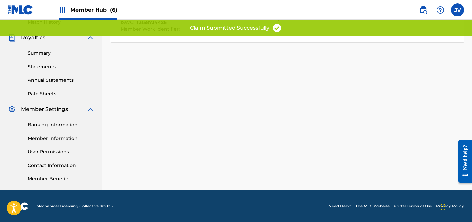
scroll to position [0, 0]
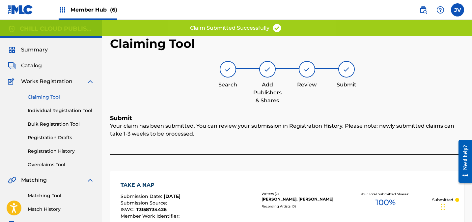
click at [41, 98] on link "Claiming Tool" at bounding box center [61, 97] width 67 height 7
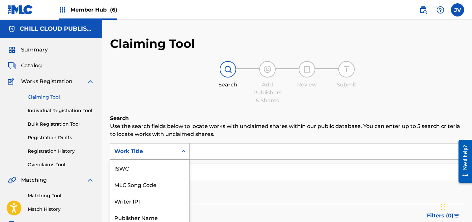
scroll to position [37, 0]
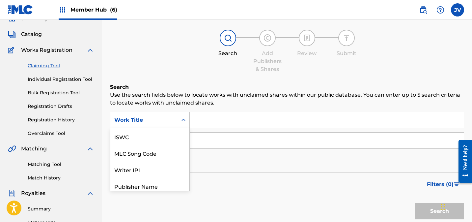
click at [146, 128] on div "Work Title selected, 7 of 7. 7 results available. Use Up and Down to choose opt…" at bounding box center [150, 120] width 80 height 16
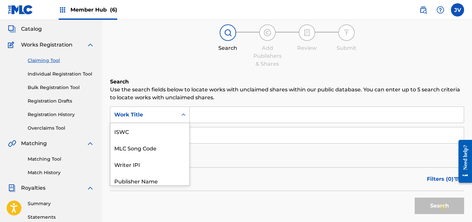
scroll to position [16, 0]
drag, startPoint x: 147, startPoint y: 133, endPoint x: 175, endPoint y: 129, distance: 29.1
click at [147, 133] on div "MLC Song Code" at bounding box center [149, 131] width 79 height 16
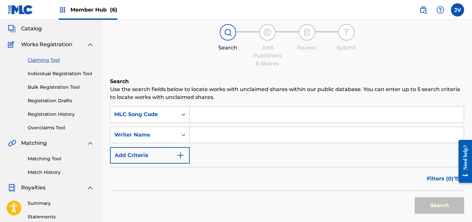
click at [215, 116] on input "Search Form" at bounding box center [327, 114] width 274 height 16
paste input "GE1YS5"
type input "GE1YS5"
click at [422, 204] on button "Search" at bounding box center [439, 205] width 49 height 16
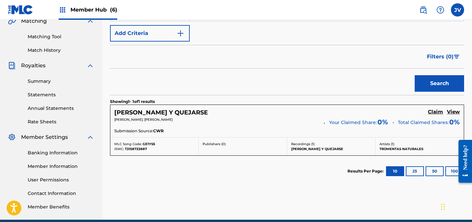
scroll to position [161, 0]
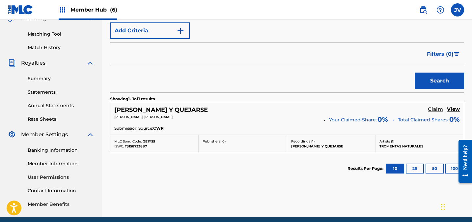
click at [437, 111] on h5 "Claim" at bounding box center [435, 109] width 15 height 6
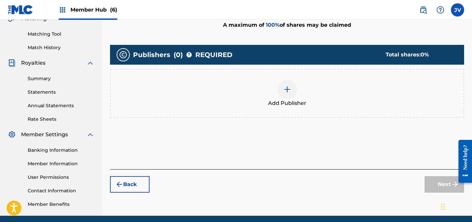
click at [287, 90] on img at bounding box center [287, 89] width 8 height 8
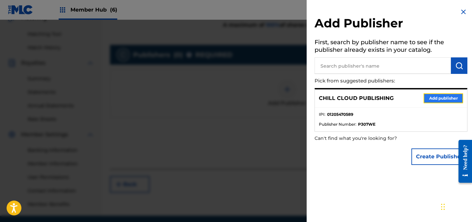
click at [435, 98] on button "Add publisher" at bounding box center [444, 98] width 40 height 10
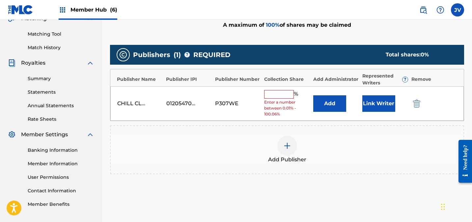
click at [281, 93] on input "text" at bounding box center [279, 94] width 30 height 9
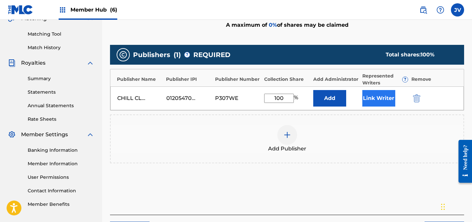
type input "100"
click at [378, 98] on button "Link Writer" at bounding box center [379, 98] width 33 height 16
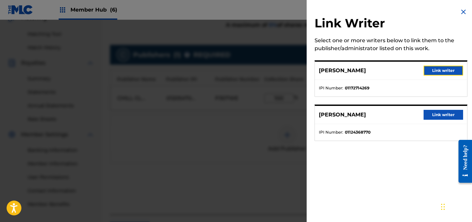
click at [441, 68] on button "Link writer" at bounding box center [444, 71] width 40 height 10
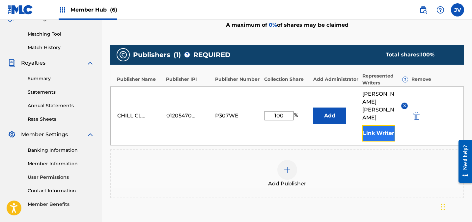
click at [383, 125] on button "Link Writer" at bounding box center [379, 133] width 33 height 16
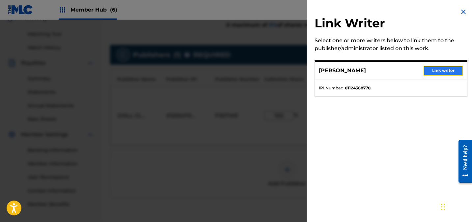
click at [439, 73] on button "Link writer" at bounding box center [444, 71] width 40 height 10
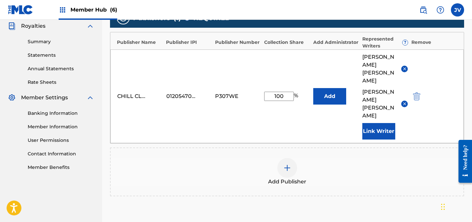
scroll to position [247, 0]
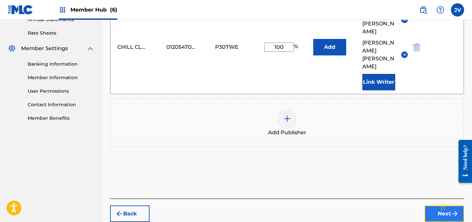
click at [438, 205] on button "Next" at bounding box center [445, 213] width 40 height 16
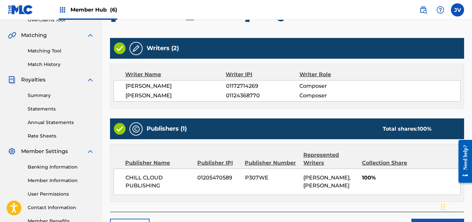
scroll to position [189, 0]
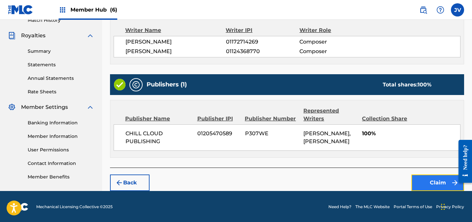
click at [442, 179] on button "Claim" at bounding box center [438, 182] width 53 height 16
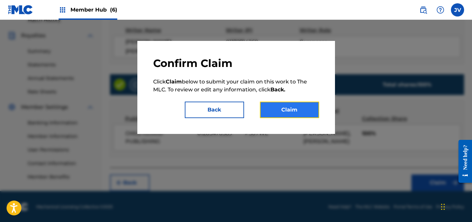
click at [294, 110] on button "Claim" at bounding box center [289, 110] width 59 height 16
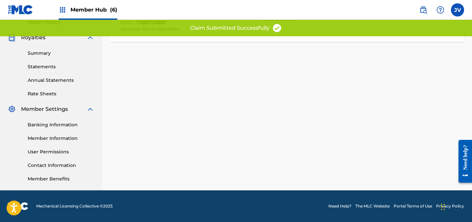
scroll to position [187, 0]
